Goal: Information Seeking & Learning: Learn about a topic

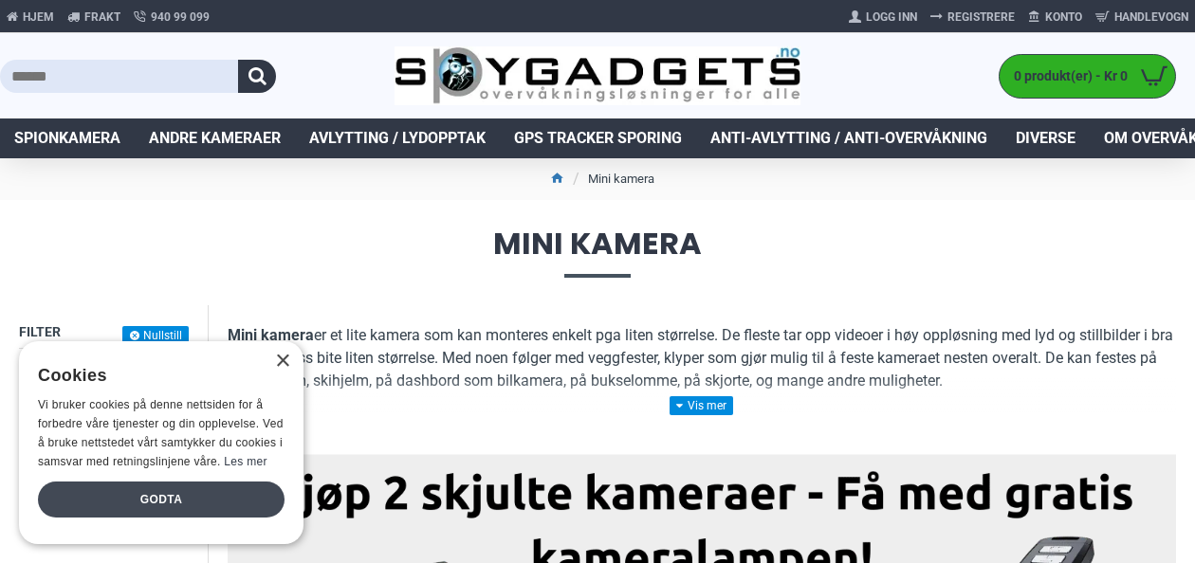
click at [182, 507] on div "Godta" at bounding box center [161, 500] width 247 height 36
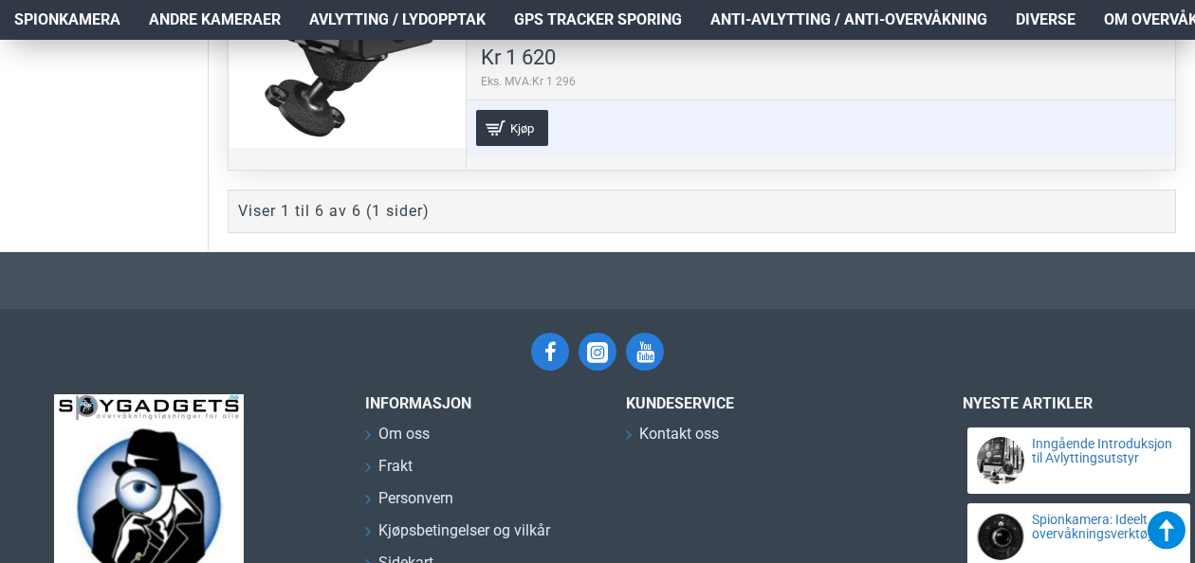
scroll to position [2390, 0]
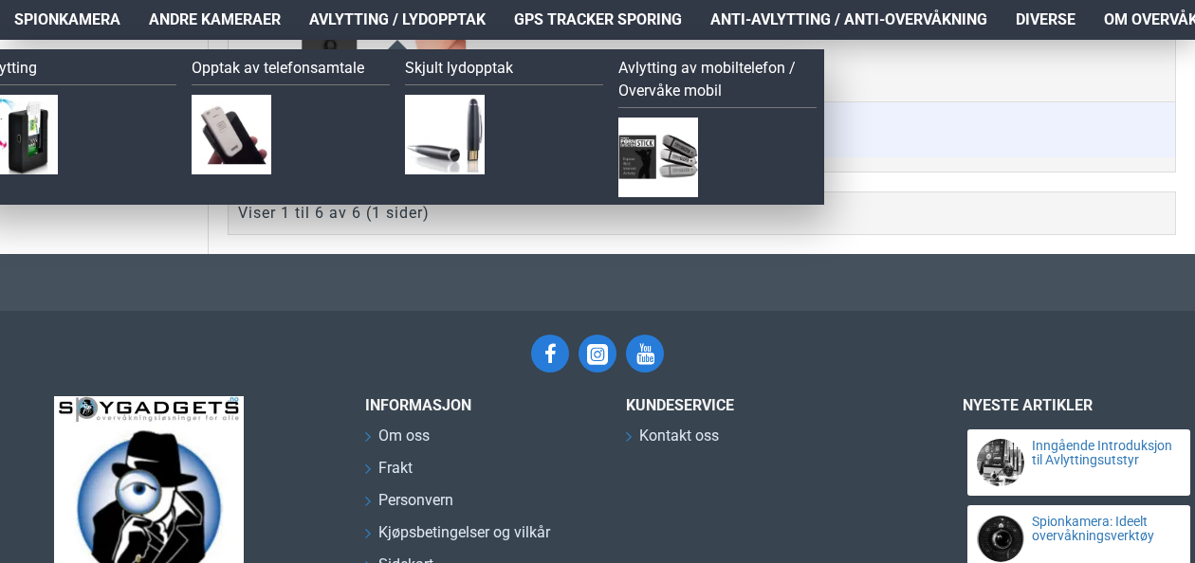
click at [339, 19] on span "Avlytting / Lydopptak" at bounding box center [397, 20] width 176 height 23
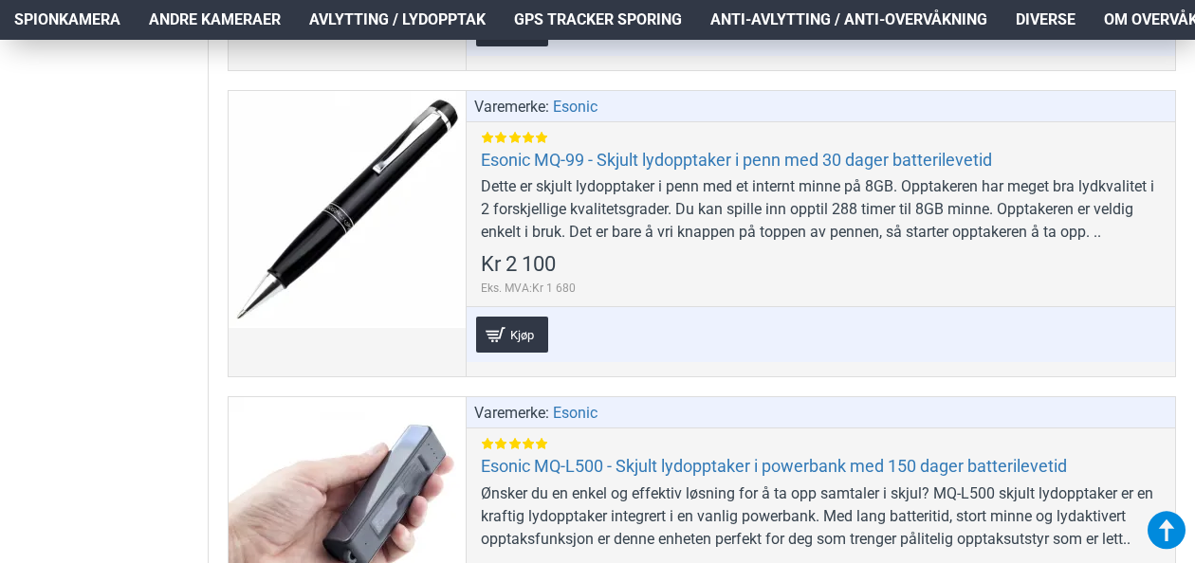
scroll to position [1745, 0]
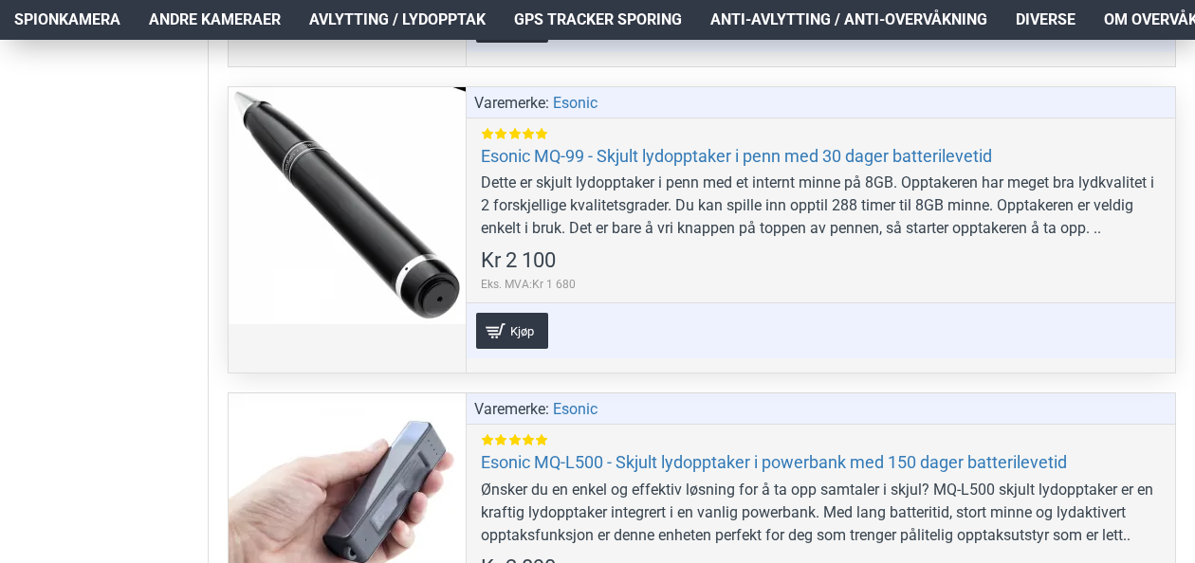
click at [563, 190] on div "Dette er skjult lydopptaker i penn med et internt minne på 8GB. Opptakeren har …" at bounding box center [821, 206] width 680 height 68
click at [368, 209] on div at bounding box center [347, 205] width 237 height 237
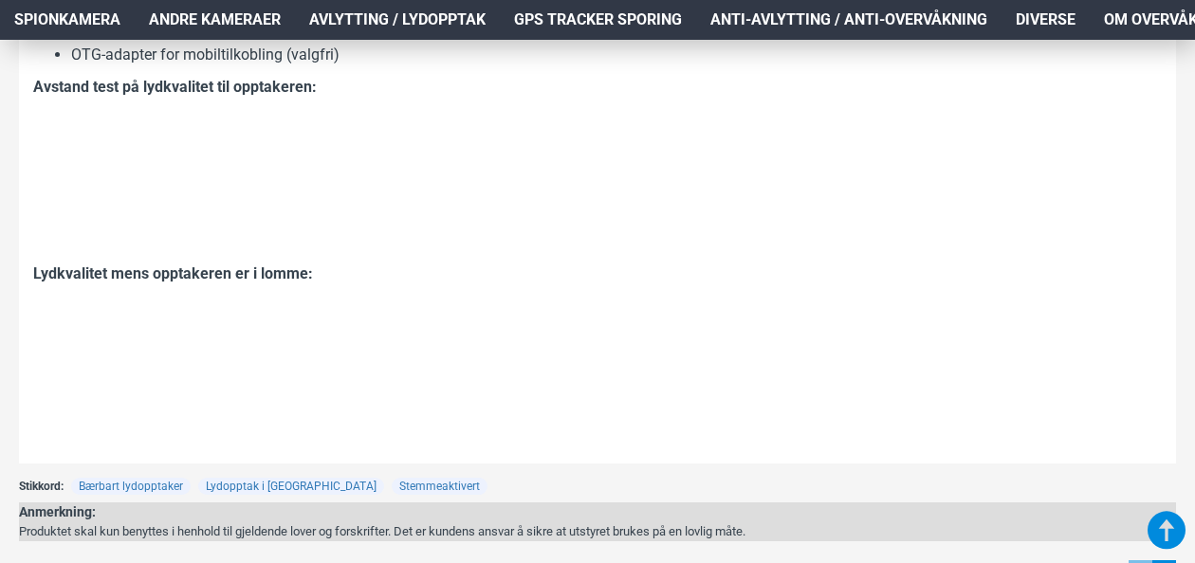
scroll to position [2353, 0]
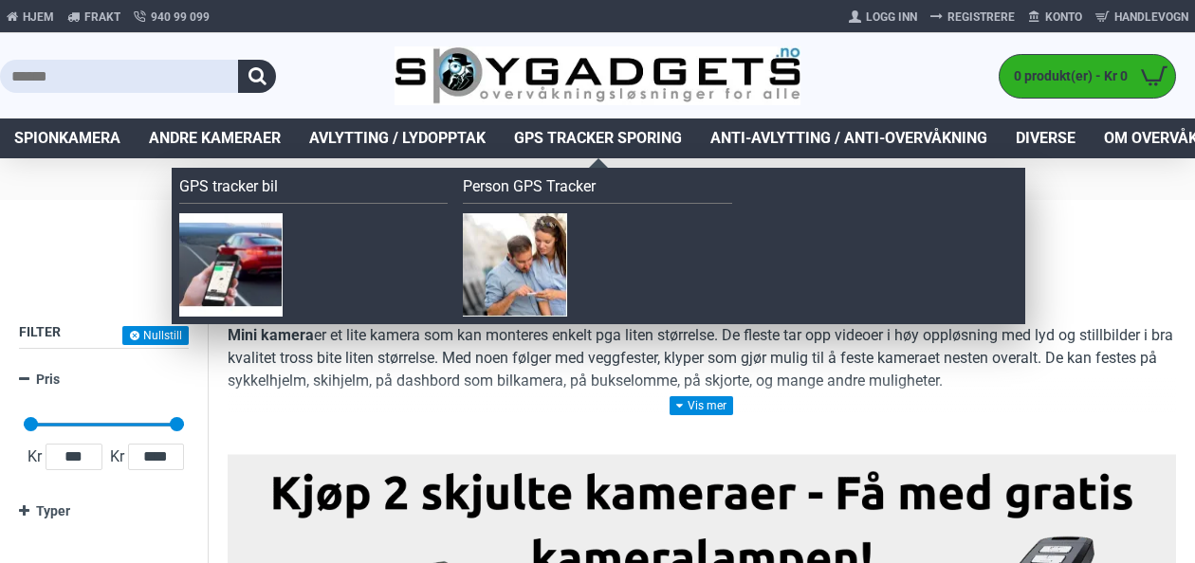
click at [636, 134] on span "GPS Tracker Sporing" at bounding box center [598, 138] width 168 height 23
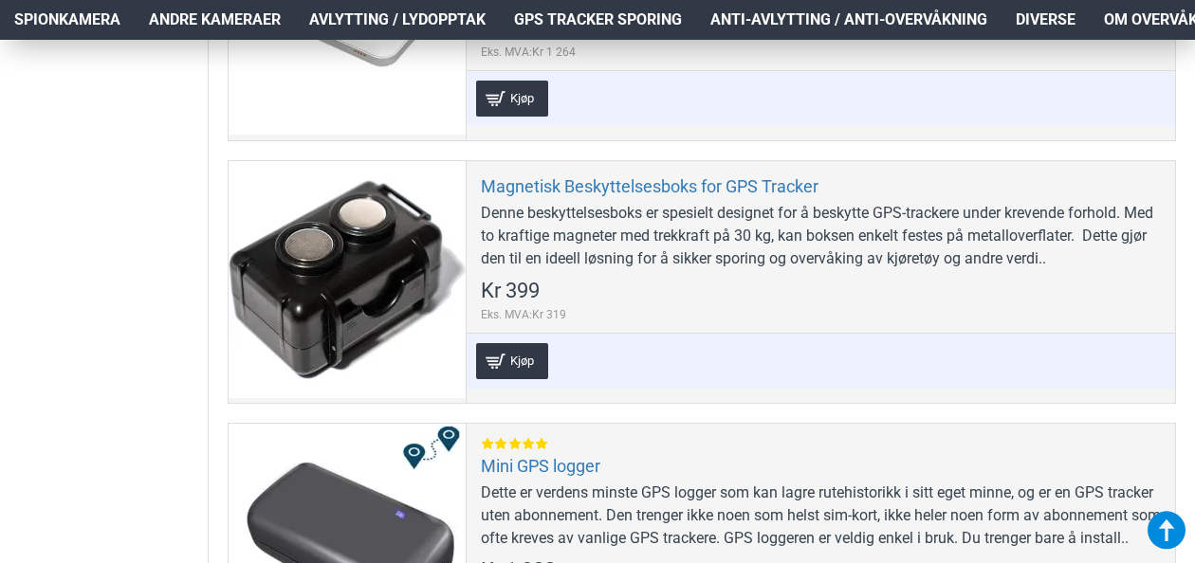
scroll to position [2125, 0]
